Goal: Transaction & Acquisition: Purchase product/service

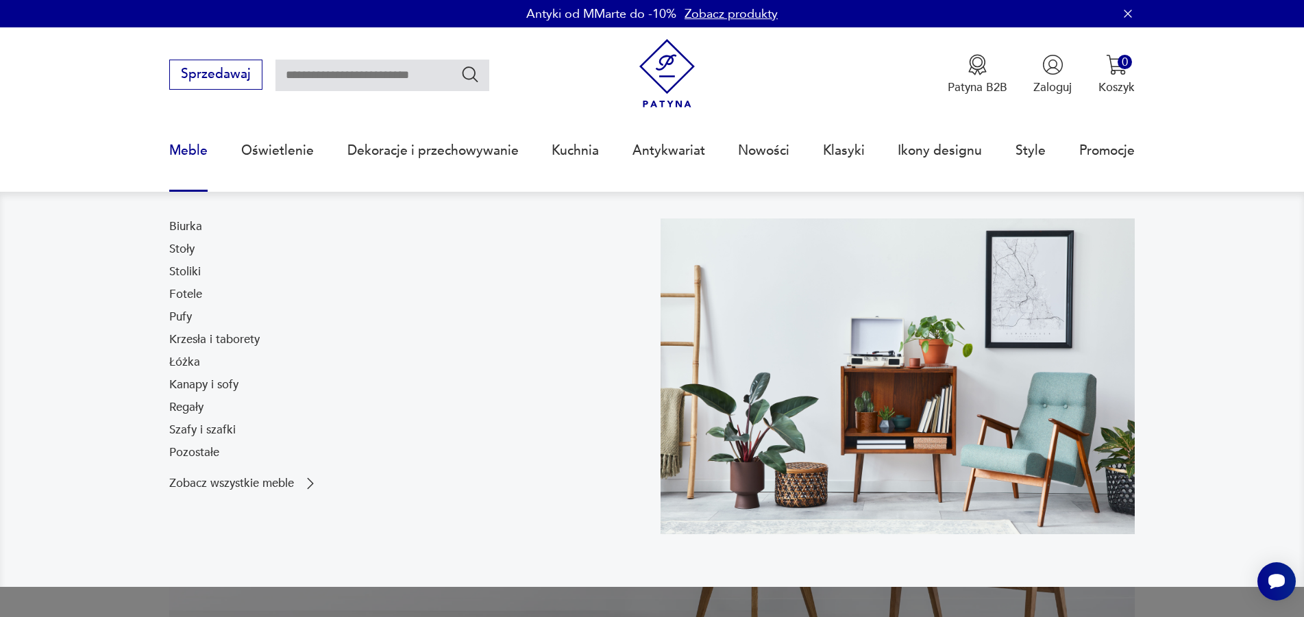
click at [201, 149] on link "Meble" at bounding box center [188, 150] width 38 height 63
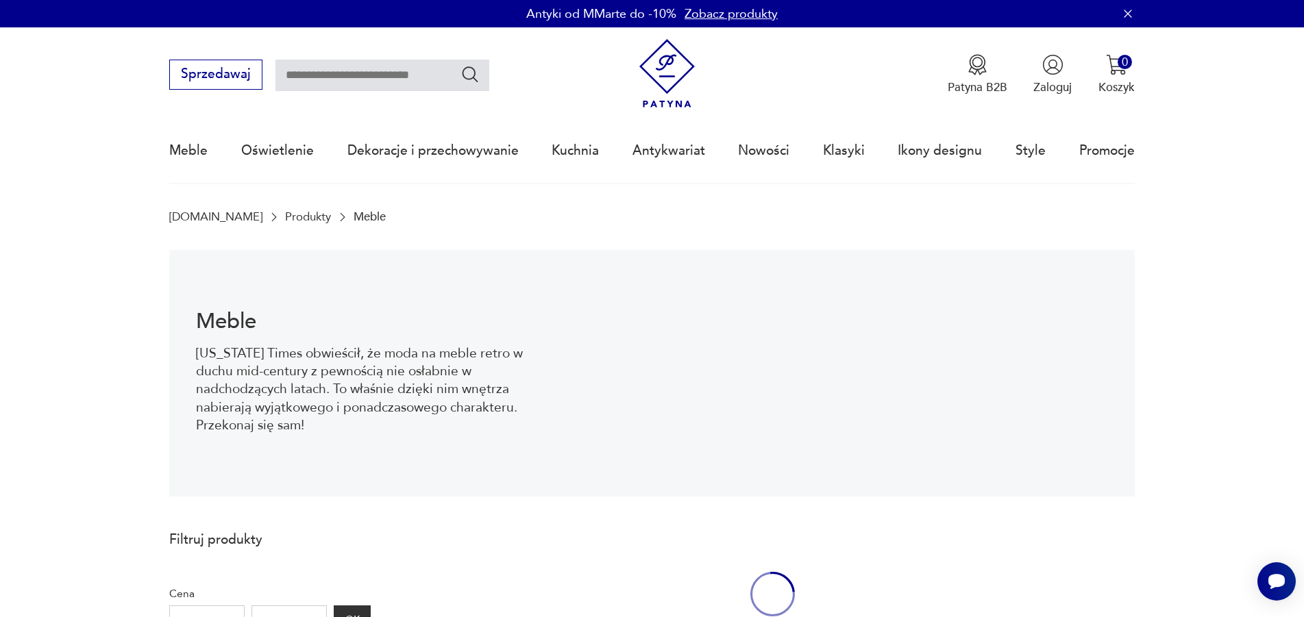
scroll to position [45, 0]
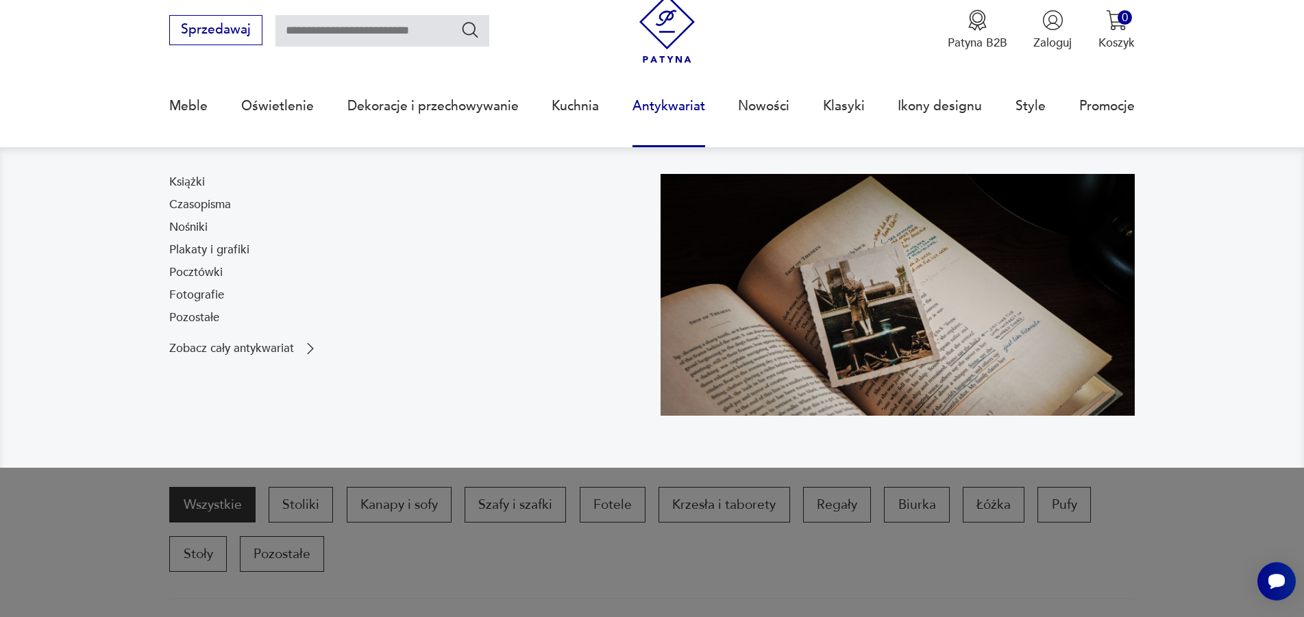
click at [85, 281] on nav "Książki Czasopisma Nośniki Plakaty i grafiki Pocztówki Fotografie Pozostałe Zob…" at bounding box center [652, 307] width 1304 height 321
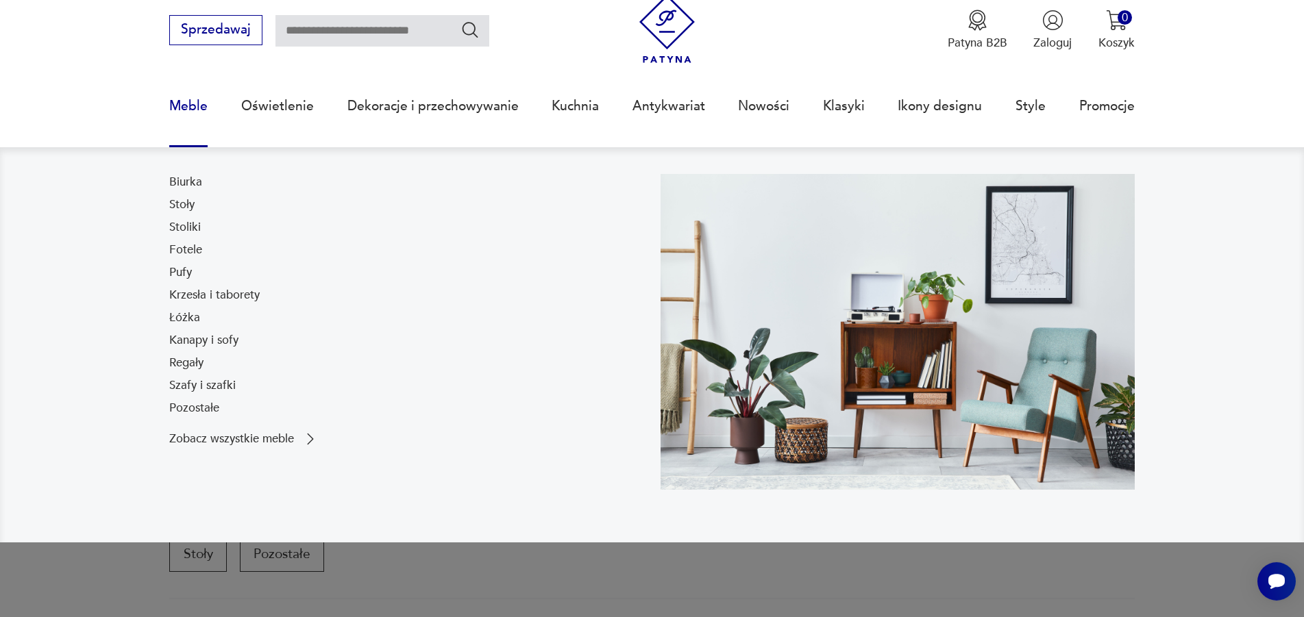
click at [201, 108] on link "Meble" at bounding box center [188, 106] width 38 height 63
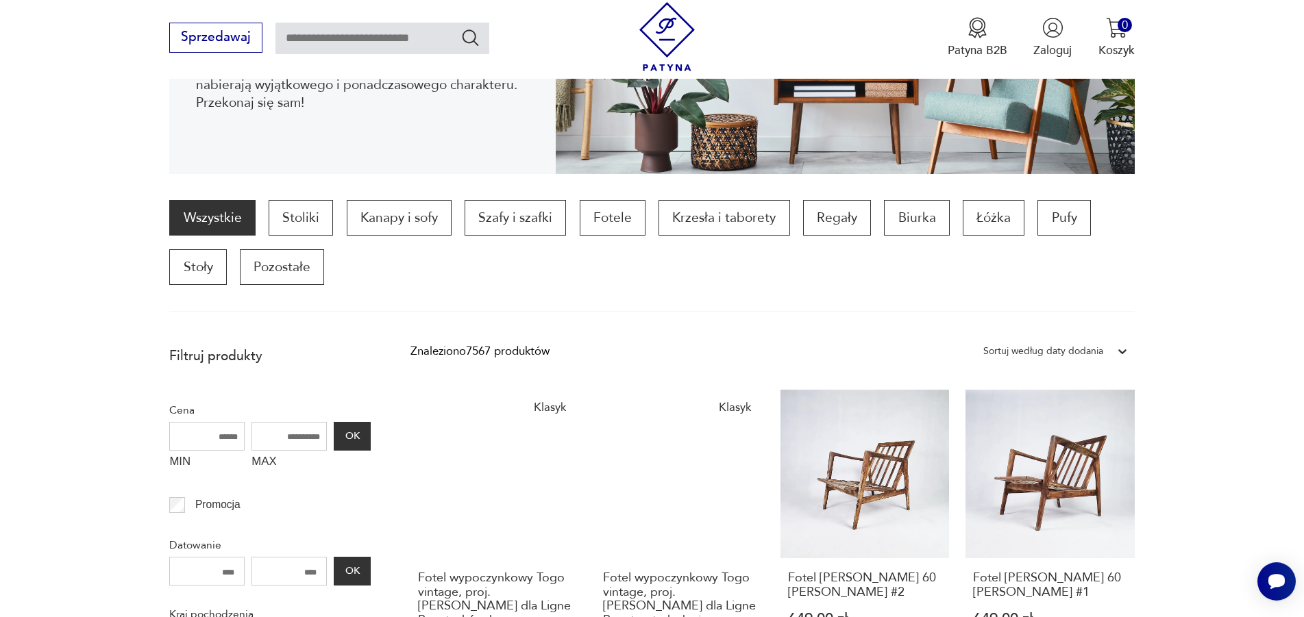
scroll to position [557, 0]
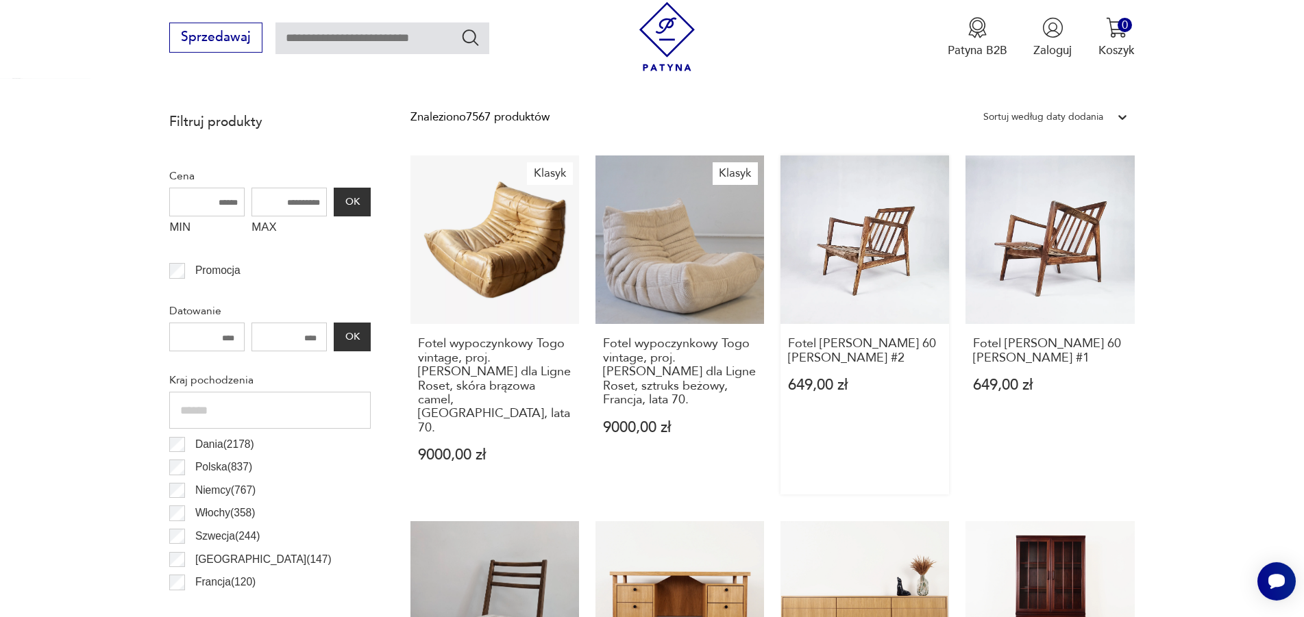
click at [886, 262] on link "Fotel [PERSON_NAME] 60 [PERSON_NAME] #2 649,00 zł" at bounding box center [865, 325] width 169 height 339
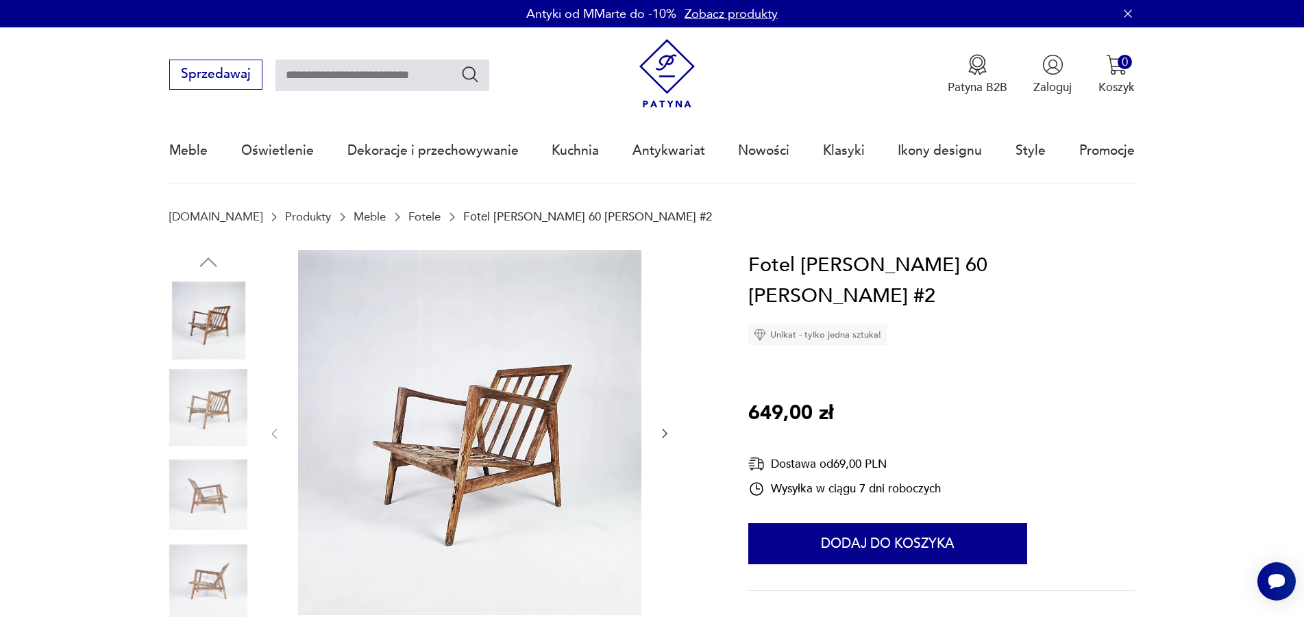
click at [482, 445] on img at bounding box center [469, 433] width 343 height 366
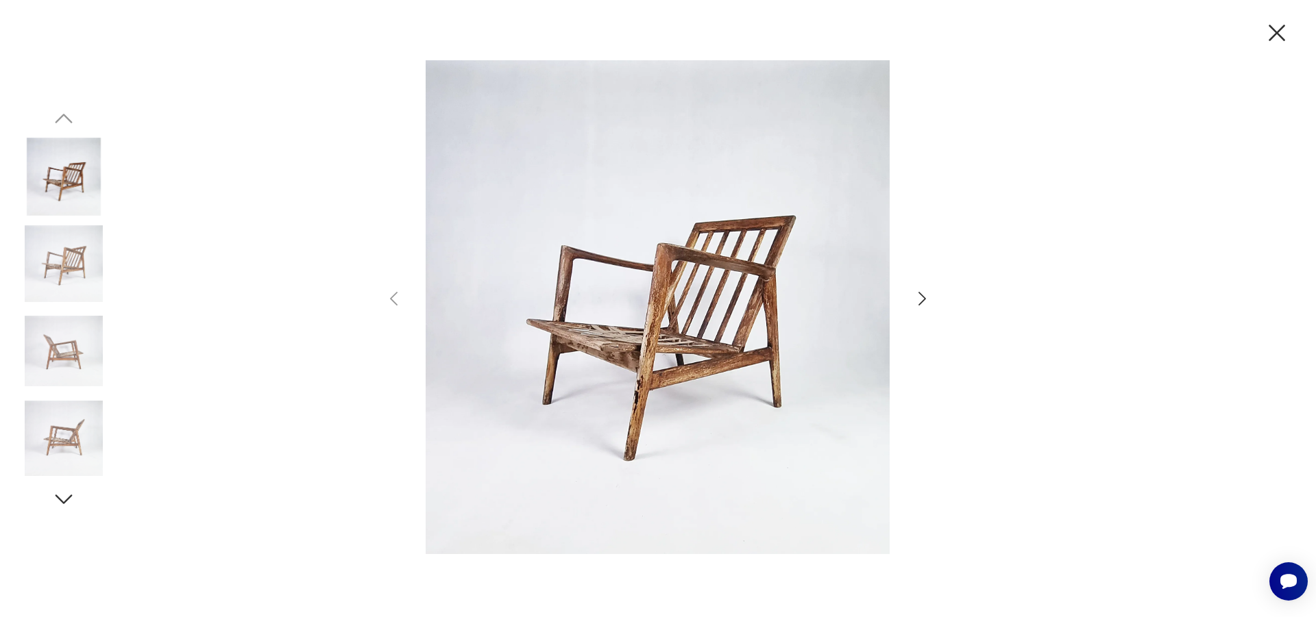
click at [926, 298] on icon "button" at bounding box center [922, 299] width 20 height 20
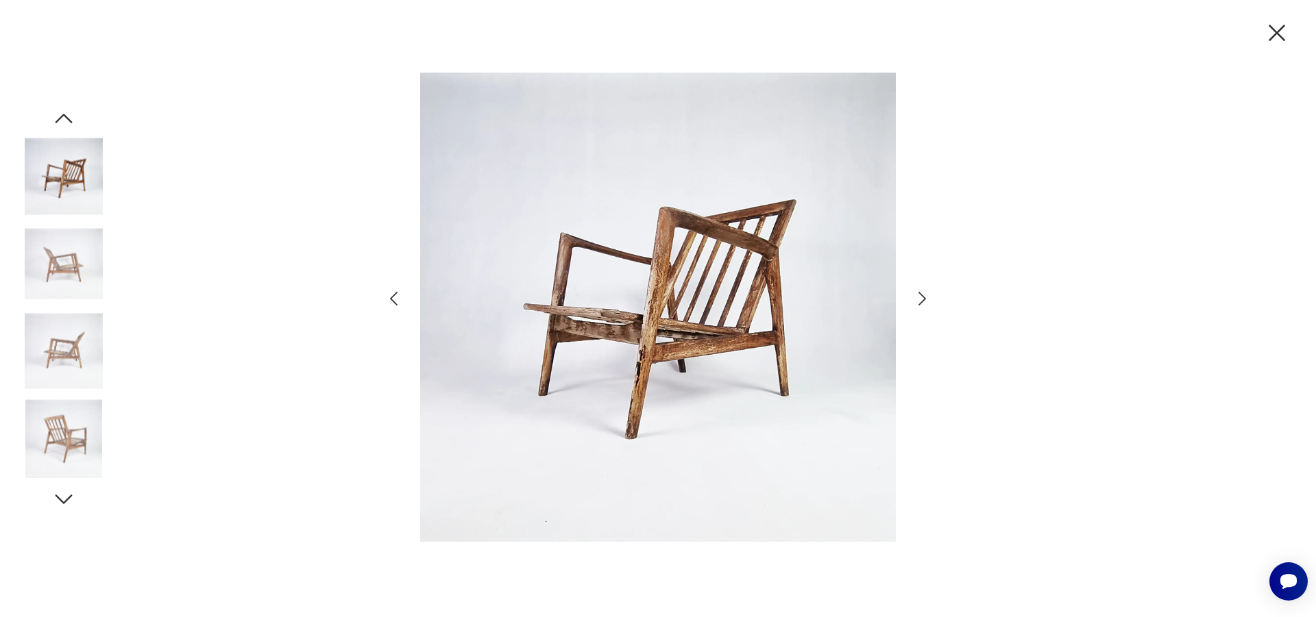
click at [926, 298] on icon "button" at bounding box center [922, 299] width 20 height 20
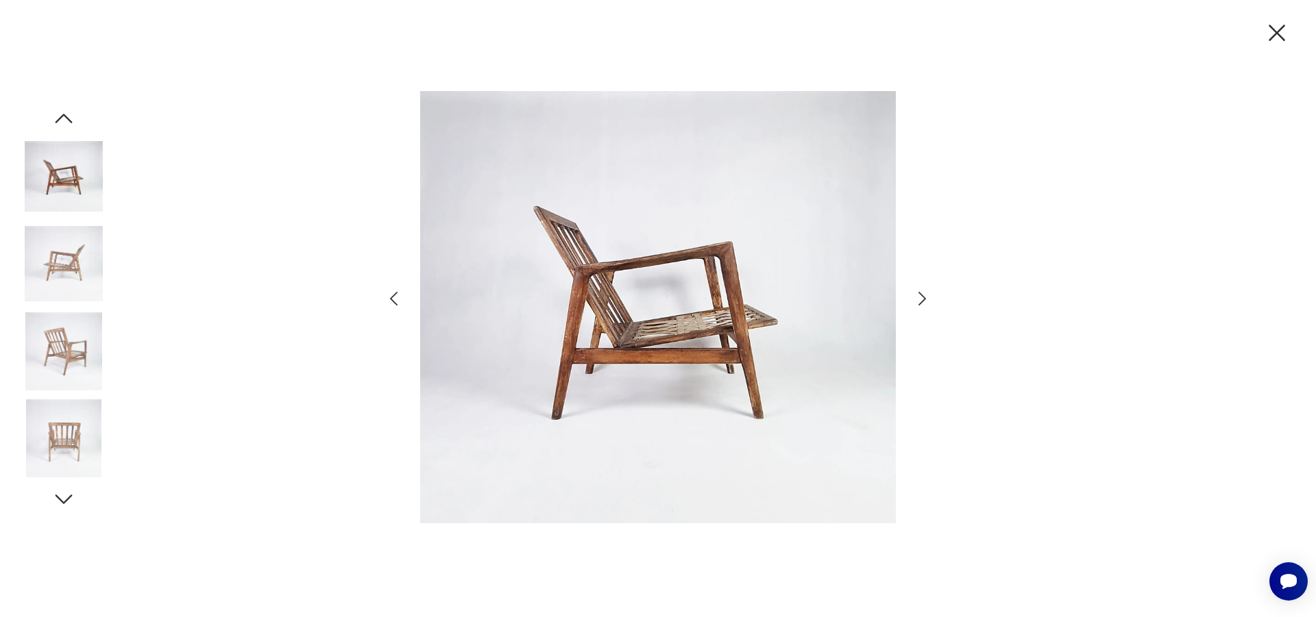
click at [926, 298] on icon "button" at bounding box center [922, 299] width 20 height 20
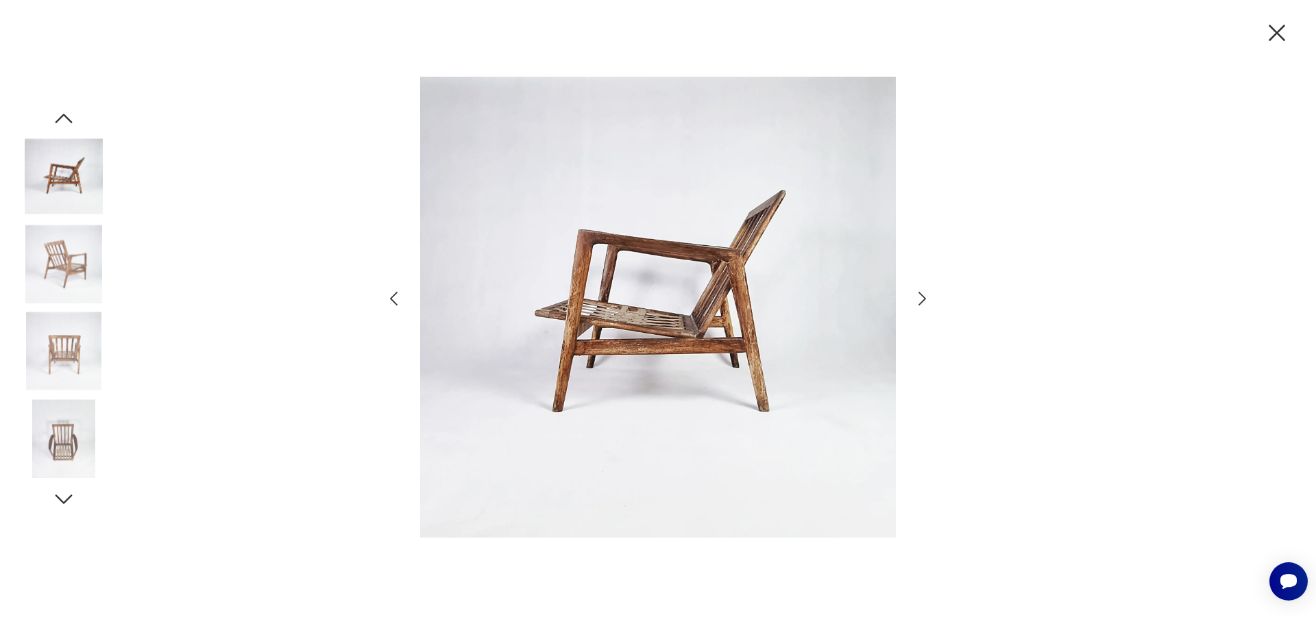
click at [926, 298] on icon "button" at bounding box center [922, 299] width 20 height 20
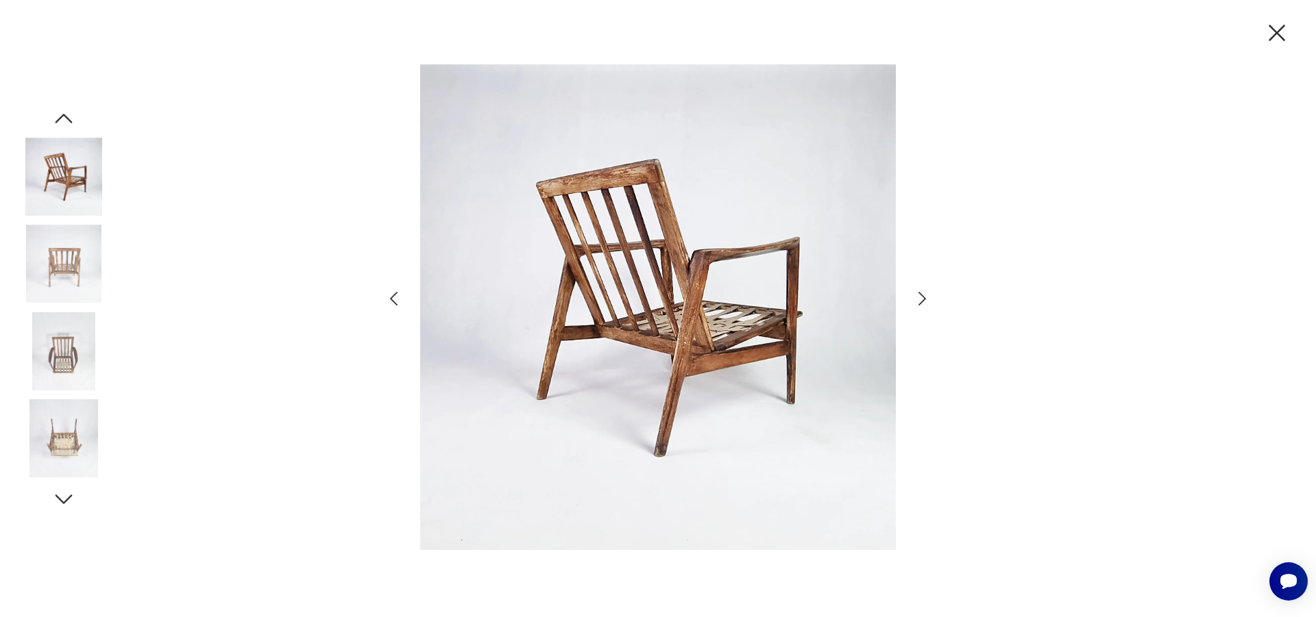
click at [926, 298] on icon "button" at bounding box center [922, 299] width 20 height 20
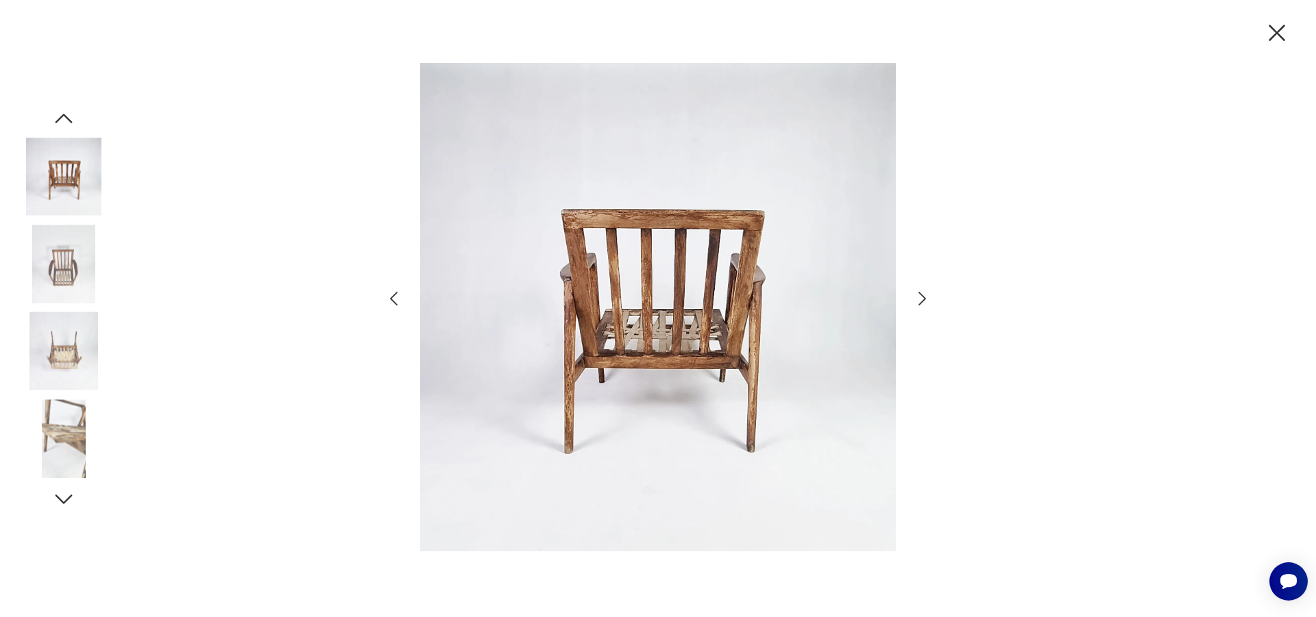
click at [926, 298] on icon "button" at bounding box center [922, 299] width 20 height 20
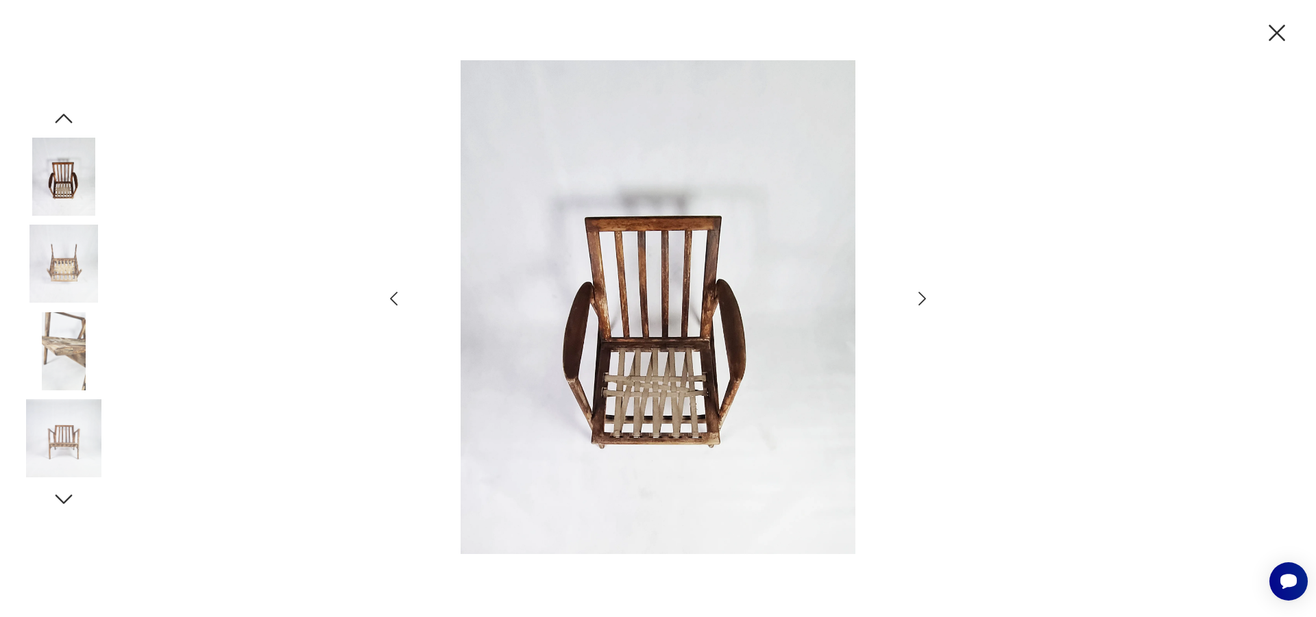
click at [926, 298] on icon "button" at bounding box center [922, 299] width 20 height 20
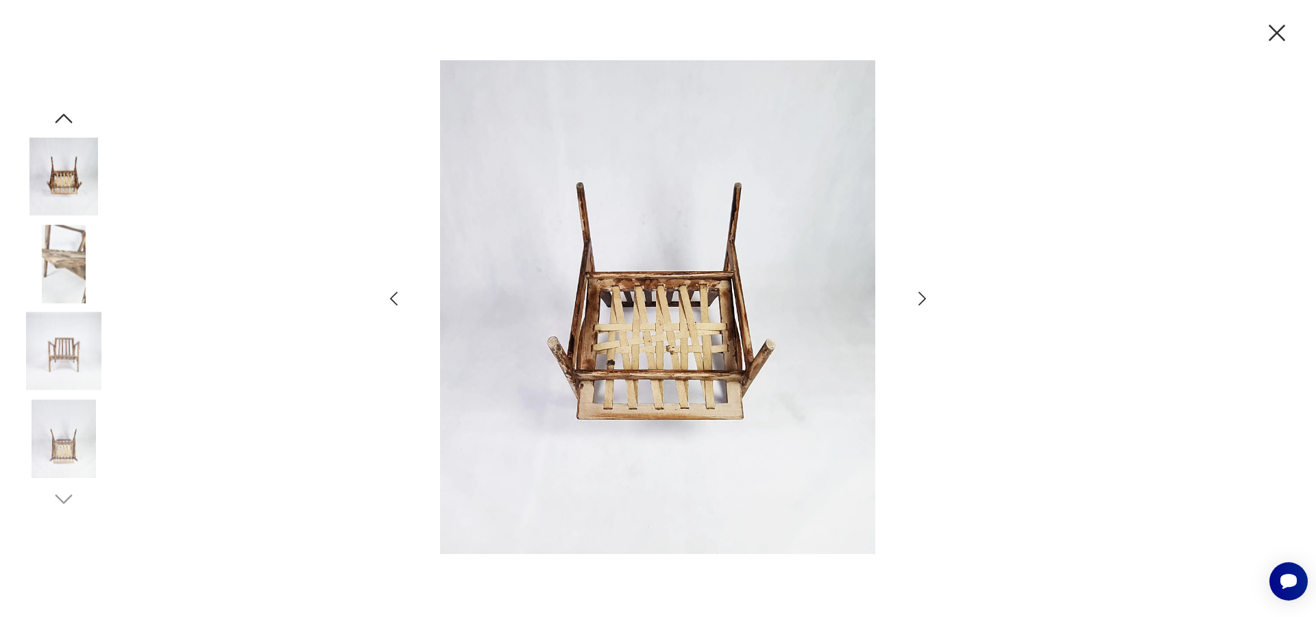
click at [926, 298] on icon "button" at bounding box center [922, 299] width 20 height 20
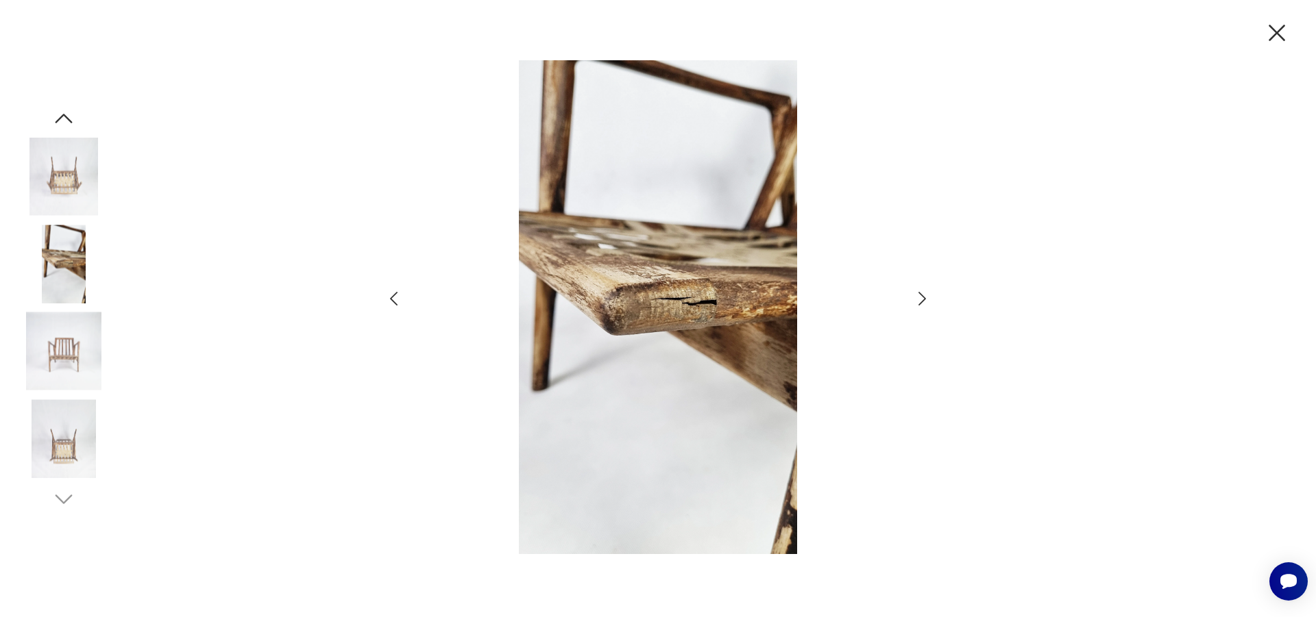
click at [926, 298] on icon "button" at bounding box center [922, 299] width 20 height 20
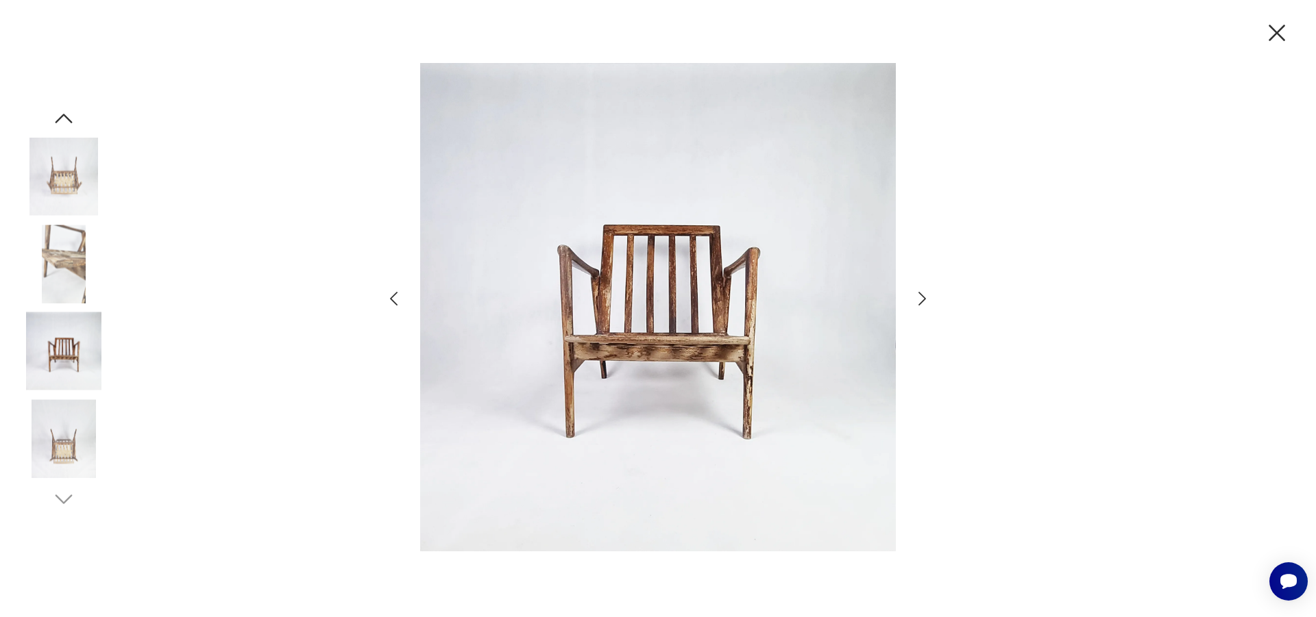
click at [926, 298] on icon "button" at bounding box center [922, 299] width 20 height 20
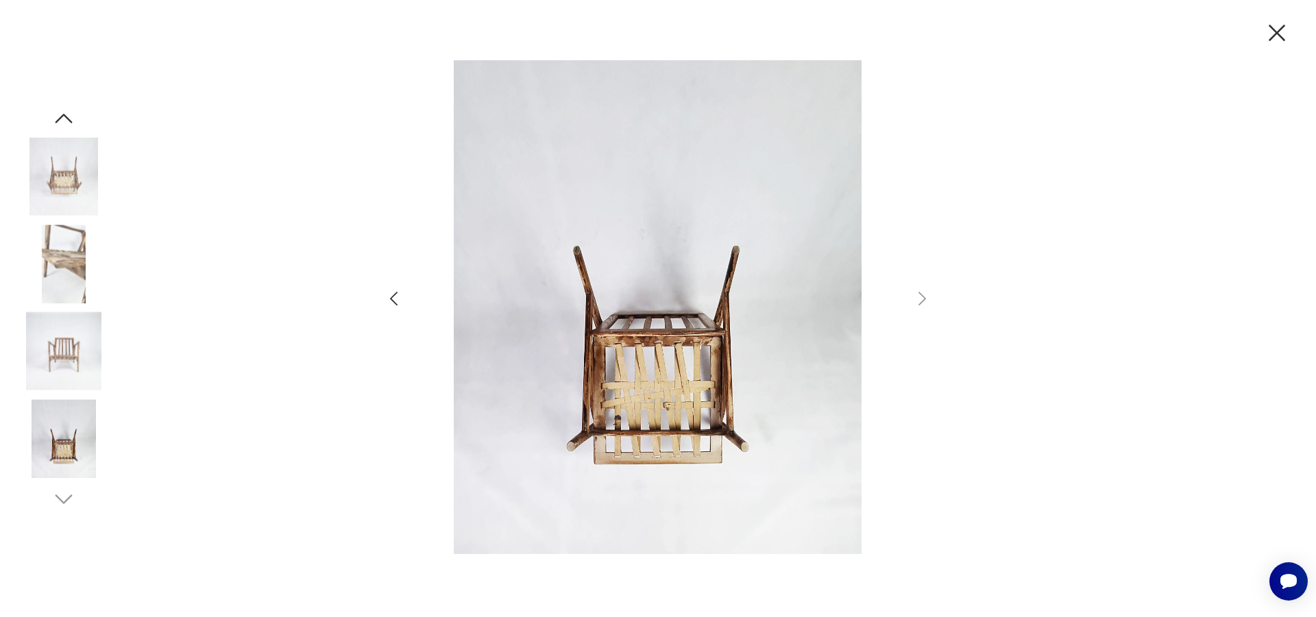
click at [1279, 34] on icon "button" at bounding box center [1276, 33] width 16 height 16
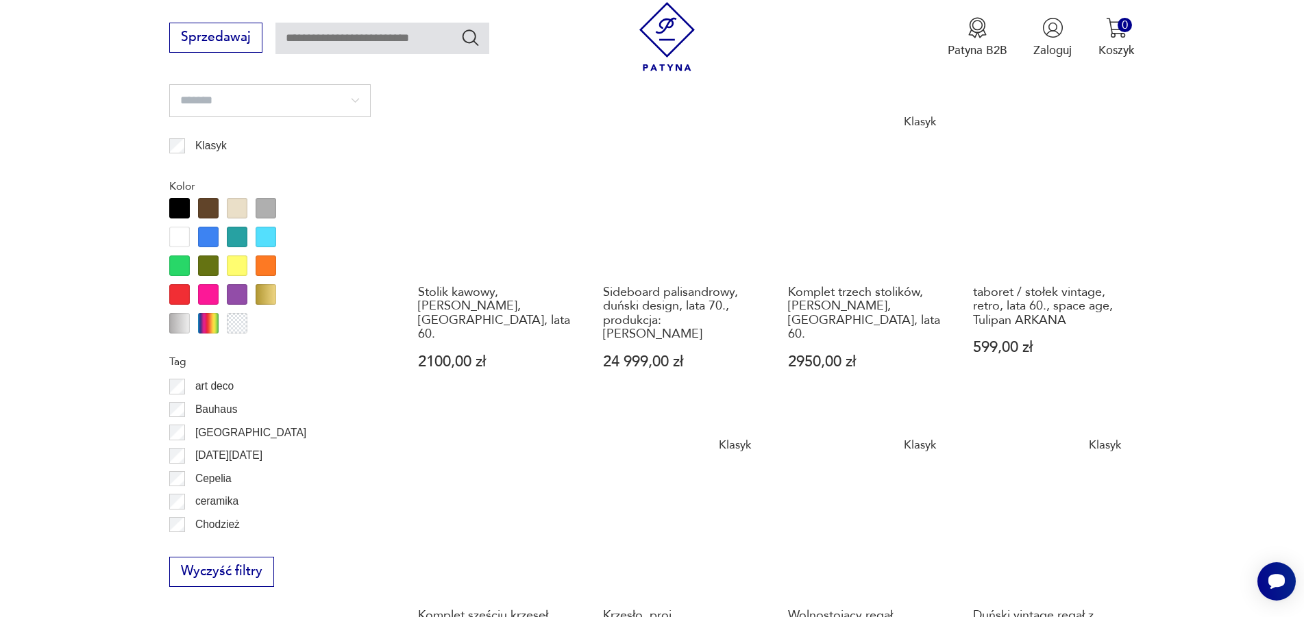
scroll to position [772, 0]
